Goal: Task Accomplishment & Management: Manage account settings

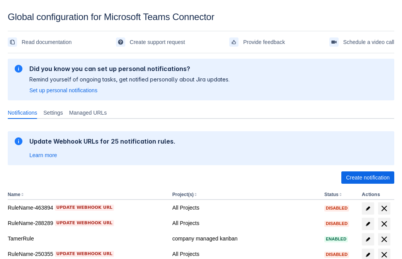
click at [368, 178] on span "Create notification" at bounding box center [368, 178] width 44 height 12
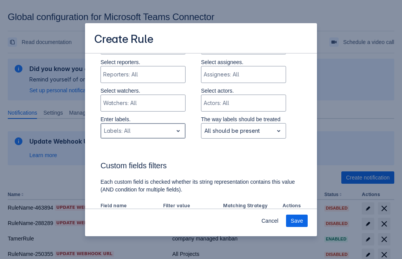
click at [143, 126] on div "Scrollable content" at bounding box center [137, 130] width 66 height 9
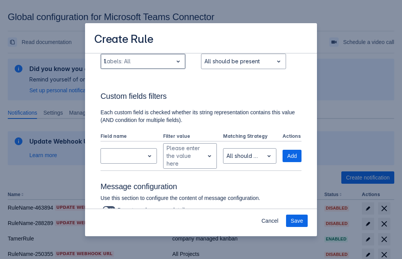
type input "125870_label"
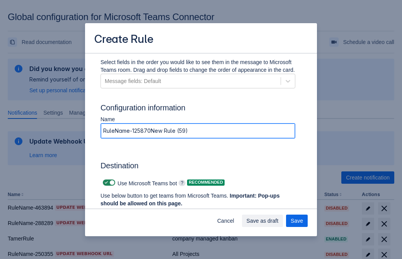
type input "RuleName-125870New Rule (59)"
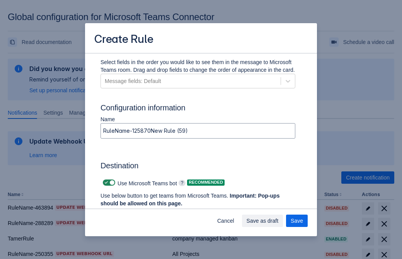
click at [105, 183] on span "Scrollable content" at bounding box center [106, 183] width 6 height 6
click at [105, 183] on input "Scrollable content" at bounding box center [105, 183] width 5 height 5
checkbox input "false"
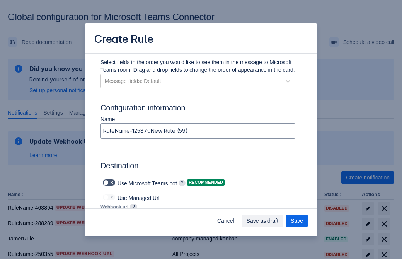
type input "https://prod-172.westeurope.logic.azure.com:443/workflows/ae977bb6ae334c9d95dfe…"
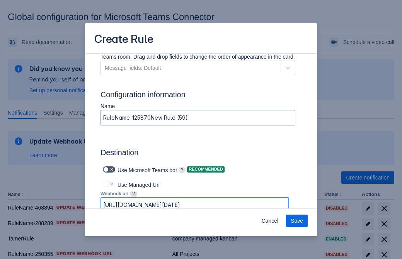
click at [297, 221] on span "Save" at bounding box center [297, 221] width 12 height 12
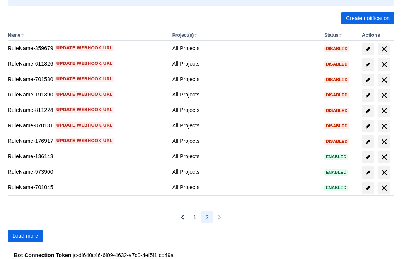
click at [25, 236] on span "Load more" at bounding box center [25, 236] width 26 height 12
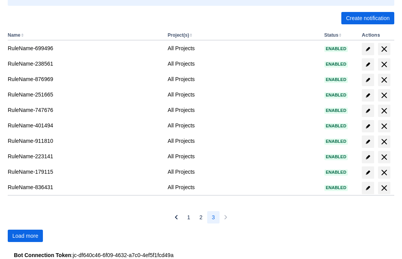
click at [25, 236] on span "Load more" at bounding box center [25, 236] width 26 height 12
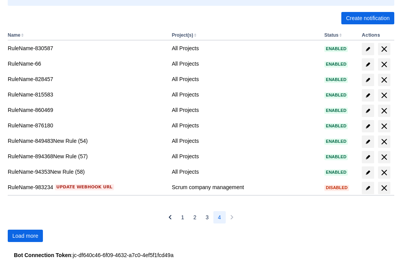
click at [25, 236] on span "Load more" at bounding box center [25, 236] width 26 height 12
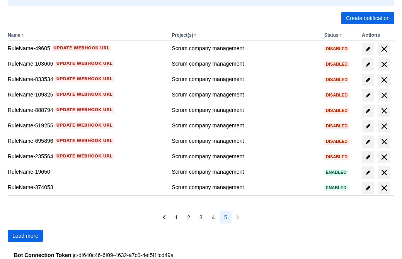
click at [25, 236] on span "Load more" at bounding box center [25, 236] width 26 height 12
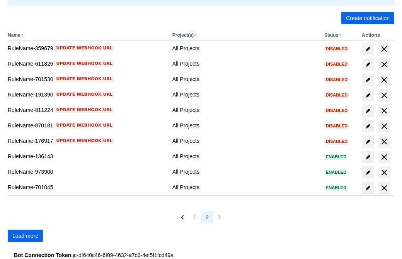
click at [25, 236] on span "Load more" at bounding box center [25, 236] width 26 height 12
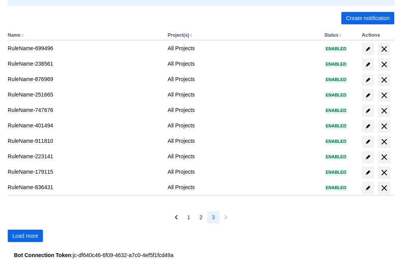
click at [25, 236] on span "Load more" at bounding box center [25, 236] width 26 height 12
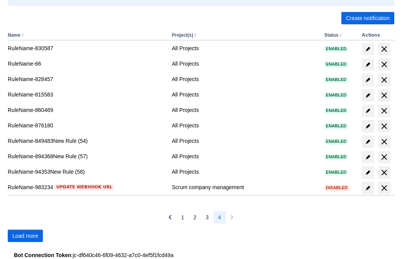
click at [25, 236] on span "Load more" at bounding box center [25, 236] width 26 height 12
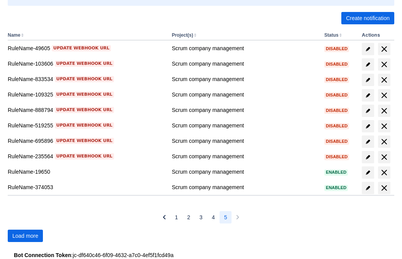
click at [25, 236] on span "Load more" at bounding box center [25, 236] width 26 height 12
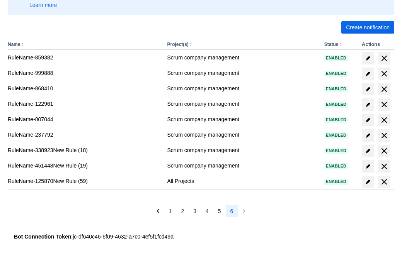
scroll to position [150, 0]
click at [384, 182] on span "delete" at bounding box center [384, 181] width 9 height 9
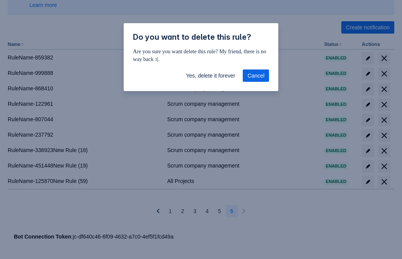
click at [210, 76] on span "Yes, delete it forever" at bounding box center [210, 76] width 49 height 12
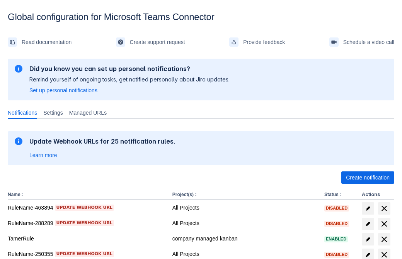
click at [368, 178] on span "Create notification" at bounding box center [368, 178] width 44 height 12
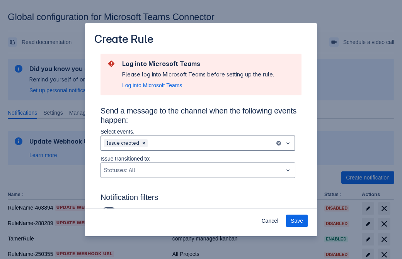
click at [198, 143] on div "Scrollable content" at bounding box center [210, 143] width 123 height 9
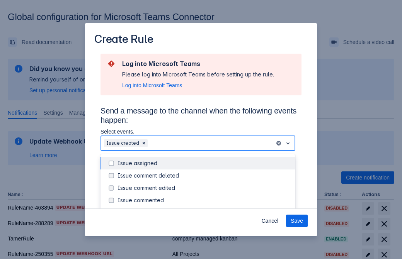
click at [204, 209] on div "Issue created" at bounding box center [204, 213] width 173 height 8
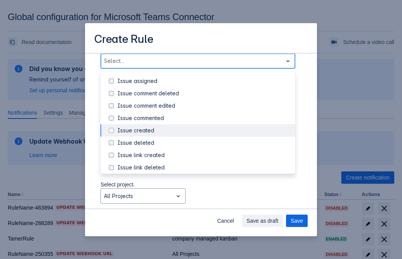
click at [204, 201] on div "Issue updated" at bounding box center [204, 205] width 173 height 8
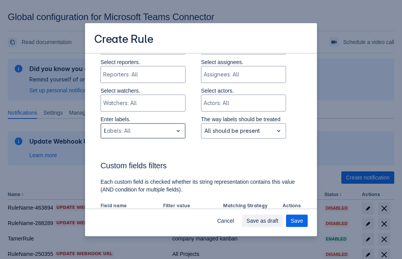
type input "680207_label"
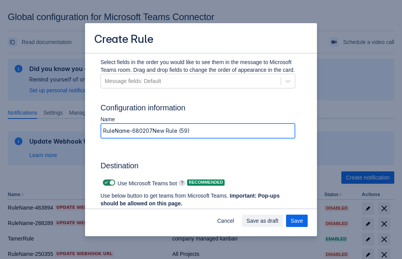
type input "RuleName-680207New Rule (59)"
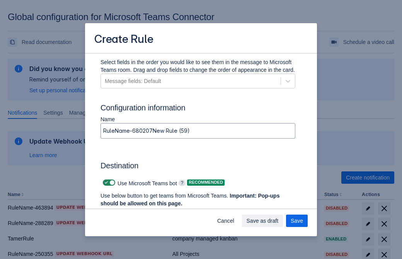
click at [105, 183] on span "Scrollable content" at bounding box center [106, 183] width 6 height 6
click at [105, 183] on input "Scrollable content" at bounding box center [105, 183] width 5 height 5
checkbox input "false"
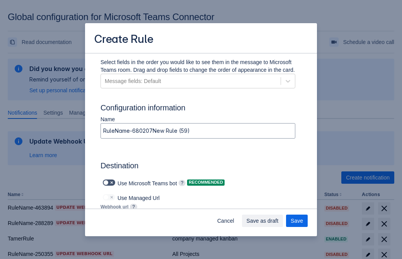
type input "https://prod-112.westeurope.logic.azure.com:443/workflows/bae959254738451b85002…"
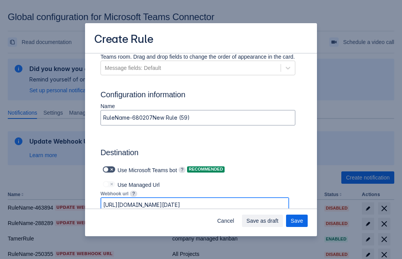
click at [279, 221] on span "Save as draft" at bounding box center [263, 221] width 32 height 12
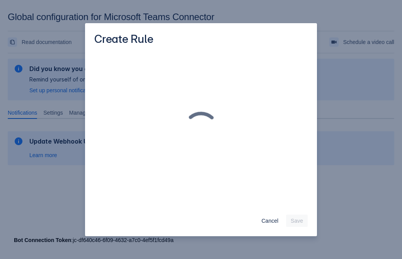
scroll to position [0, 0]
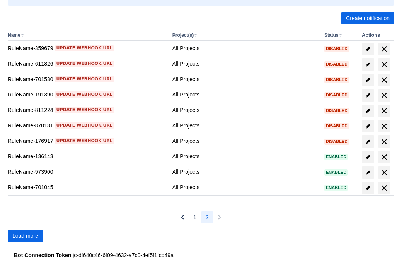
click at [25, 236] on span "Load more" at bounding box center [25, 236] width 26 height 12
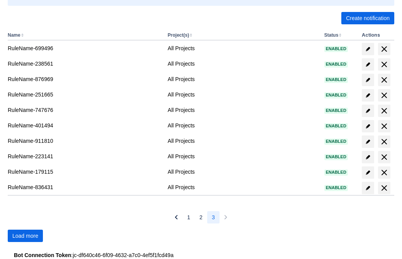
click at [25, 236] on span "Load more" at bounding box center [25, 236] width 26 height 12
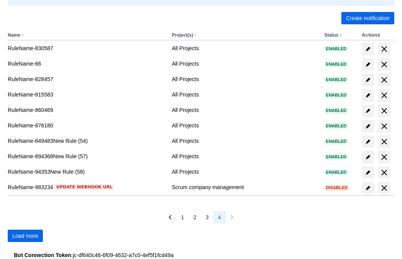
click at [25, 236] on span "Load more" at bounding box center [25, 236] width 26 height 12
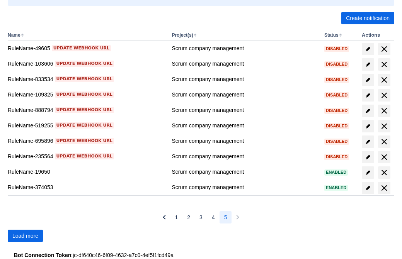
click at [25, 236] on span "Load more" at bounding box center [25, 236] width 26 height 12
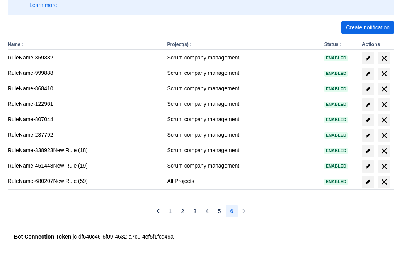
scroll to position [150, 0]
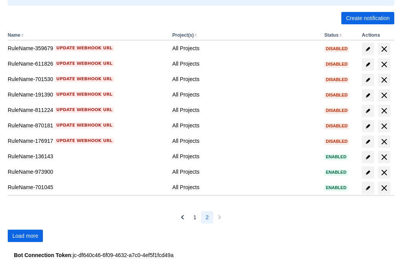
click at [25, 236] on span "Load more" at bounding box center [25, 236] width 26 height 12
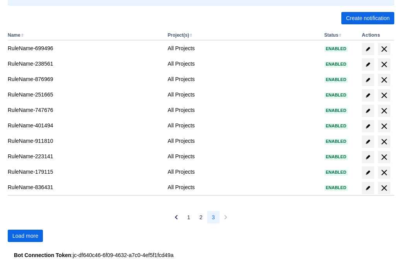
click at [25, 236] on span "Load more" at bounding box center [25, 236] width 26 height 12
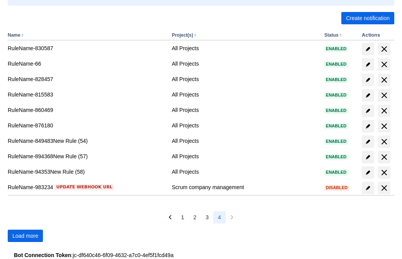
click at [25, 236] on span "Load more" at bounding box center [25, 236] width 26 height 12
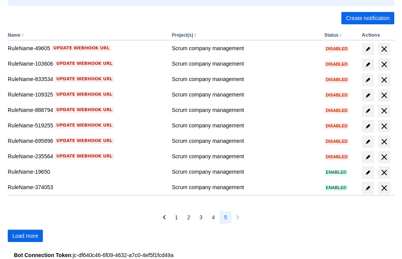
click at [25, 236] on span "Load more" at bounding box center [25, 236] width 26 height 12
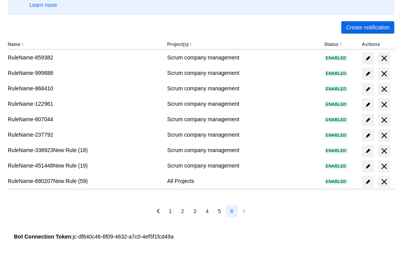
scroll to position [150, 0]
click at [384, 182] on span "delete" at bounding box center [384, 181] width 9 height 9
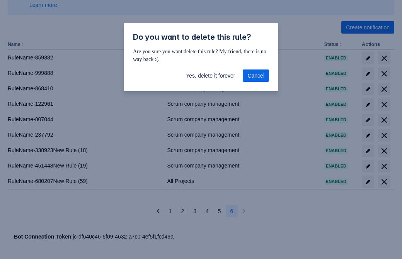
click at [210, 76] on span "Yes, delete it forever" at bounding box center [210, 76] width 49 height 12
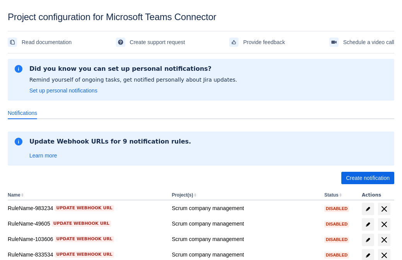
click at [368, 178] on span "Create notification" at bounding box center [368, 178] width 44 height 12
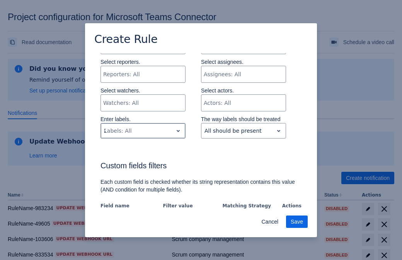
type input "288552_label"
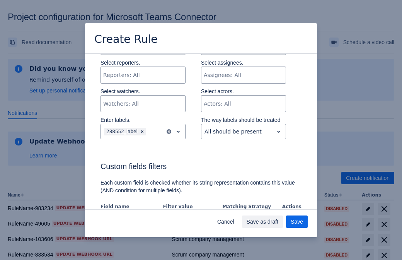
scroll to position [471, 0]
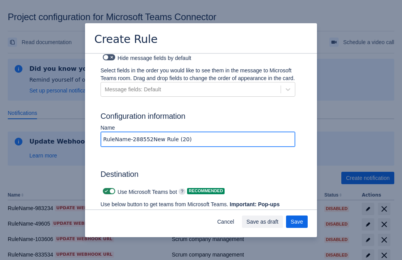
type input "RuleName-288552New Rule (20)"
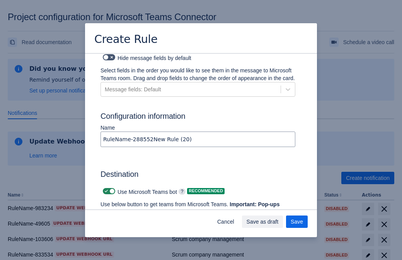
click at [105, 188] on span at bounding box center [106, 191] width 6 height 6
click at [105, 189] on input "checkbox" at bounding box center [105, 191] width 5 height 5
checkbox input "false"
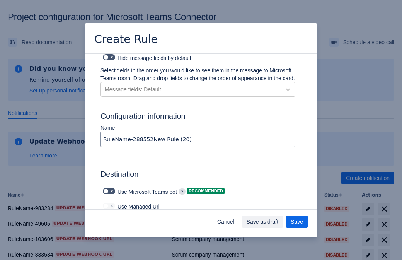
type input "https://prod-103.westeurope.logic.azure.com:443/workflows/562279af401f414e8dae6…"
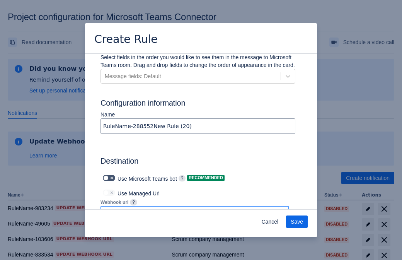
click at [297, 222] on span "Save" at bounding box center [297, 221] width 12 height 12
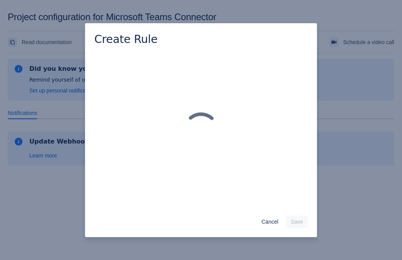
scroll to position [0, 0]
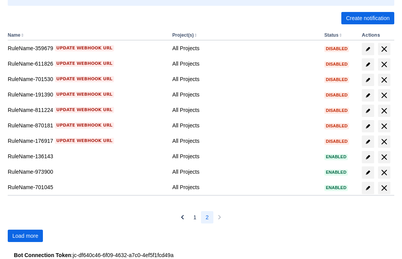
click at [25, 236] on span "Load more" at bounding box center [25, 236] width 26 height 12
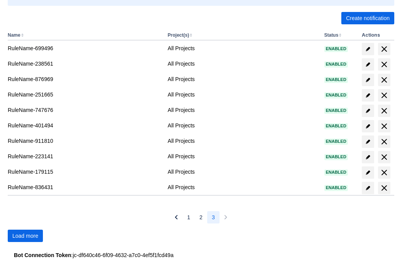
click at [25, 236] on span "Load more" at bounding box center [25, 236] width 26 height 12
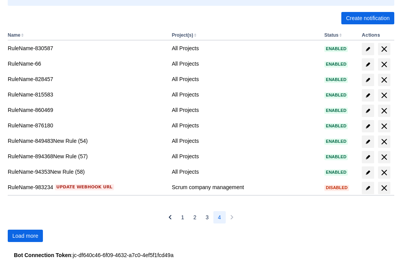
click at [25, 236] on span "Load more" at bounding box center [25, 236] width 26 height 12
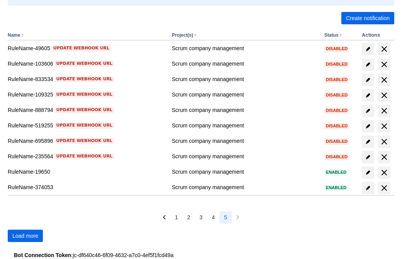
click at [25, 236] on span "Load more" at bounding box center [25, 236] width 26 height 12
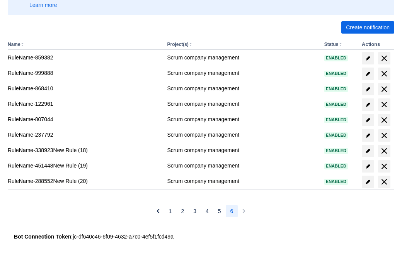
scroll to position [150, 0]
click at [384, 182] on span "delete" at bounding box center [384, 181] width 9 height 9
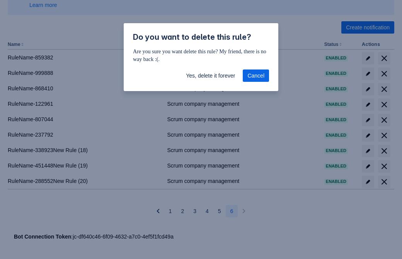
click at [210, 76] on span "Yes, delete it forever" at bounding box center [210, 76] width 49 height 12
